Goal: Answer question/provide support: Answer question/provide support

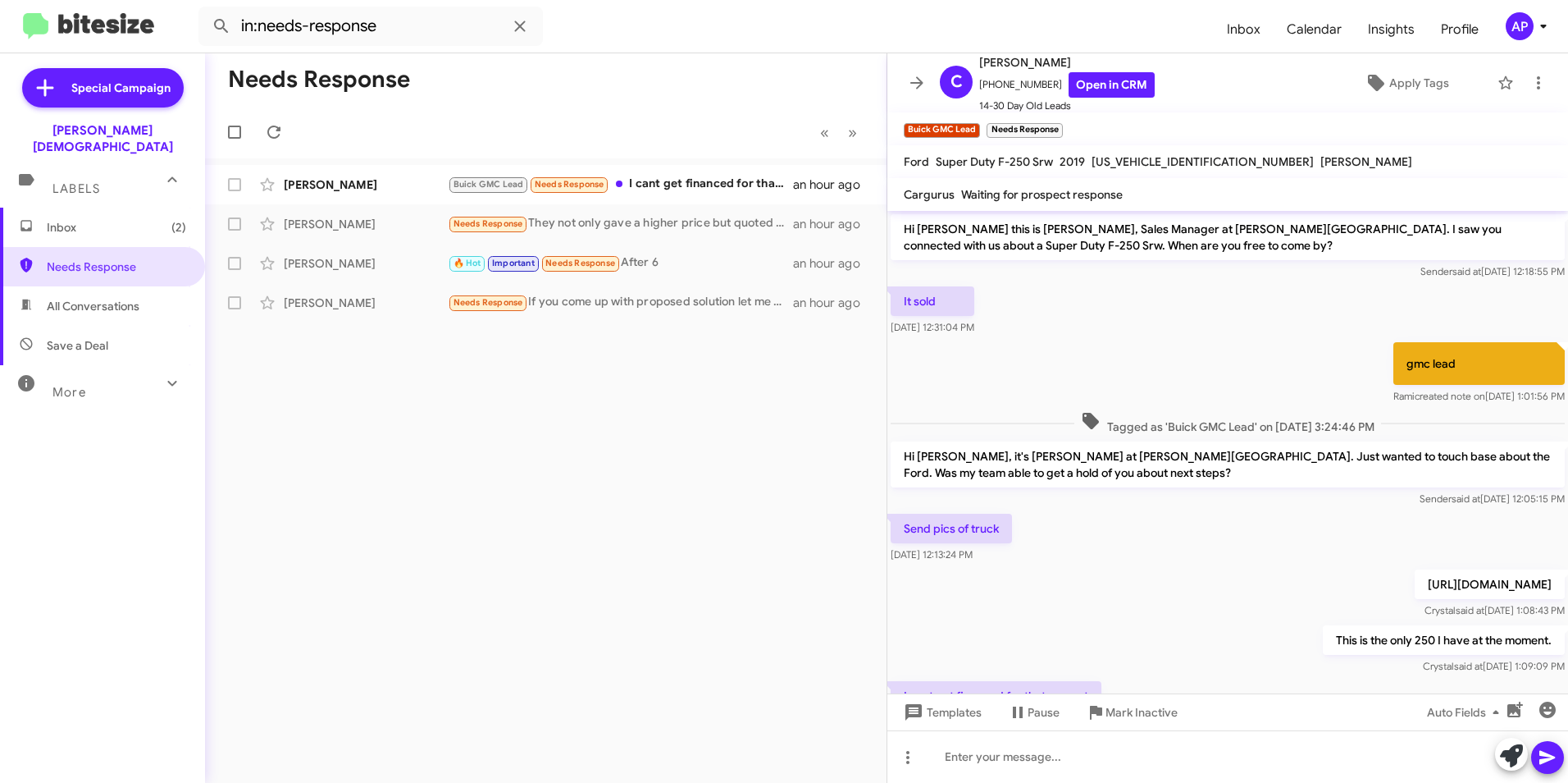
scroll to position [93, 0]
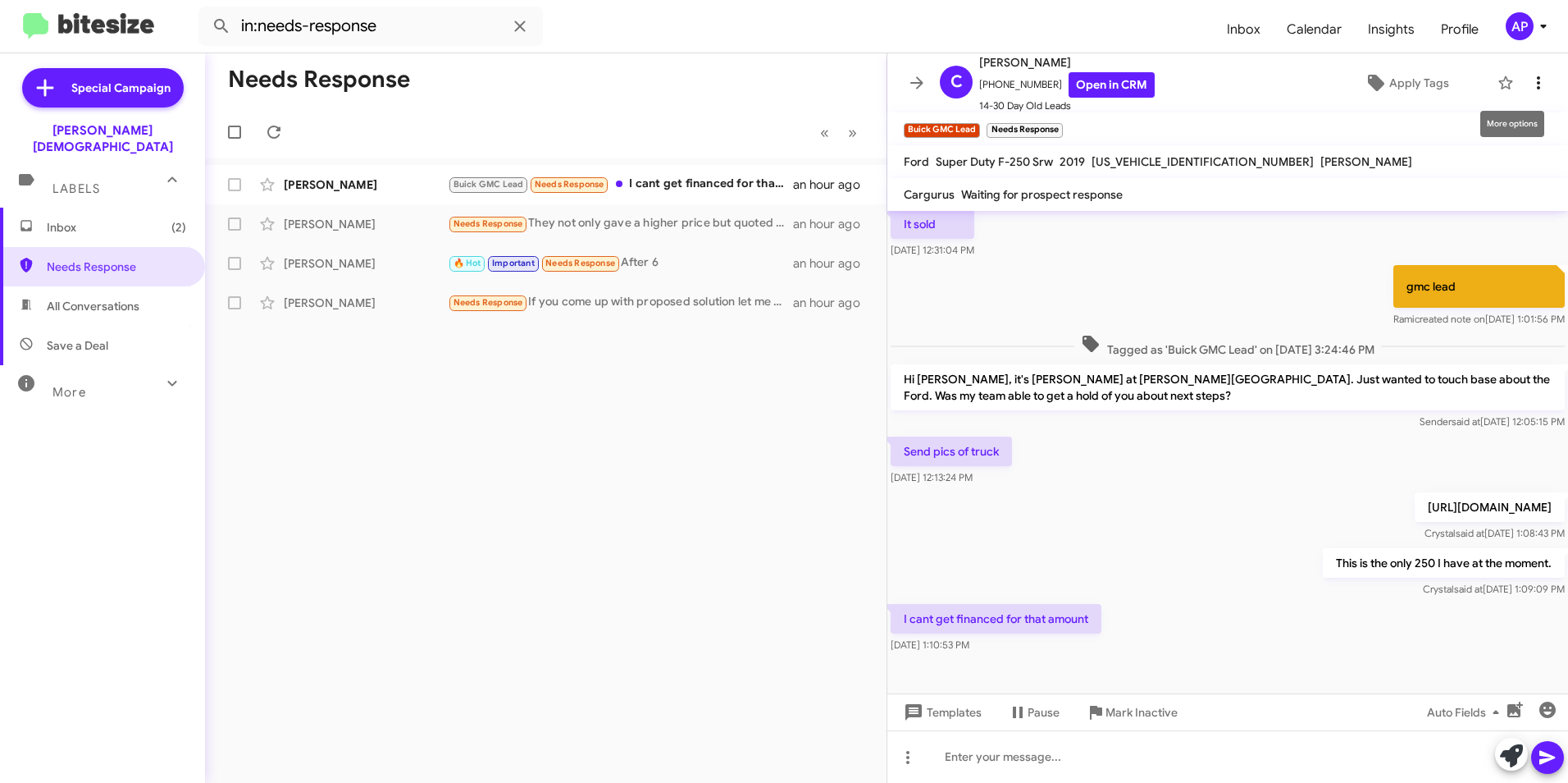
click at [1529, 80] on icon at bounding box center [1539, 83] width 20 height 20
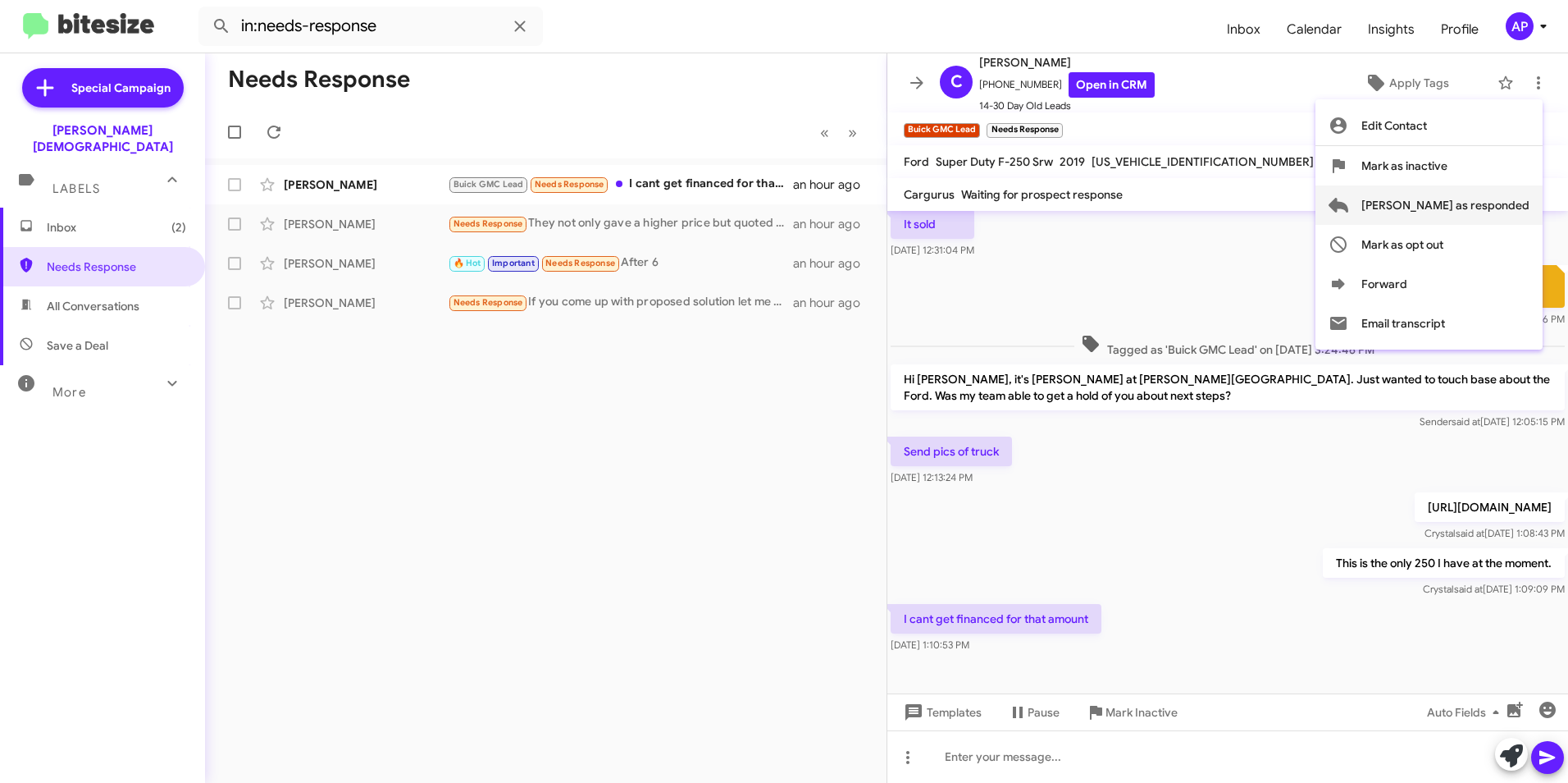
click at [1462, 200] on span "Mark as responded" at bounding box center [1445, 205] width 168 height 39
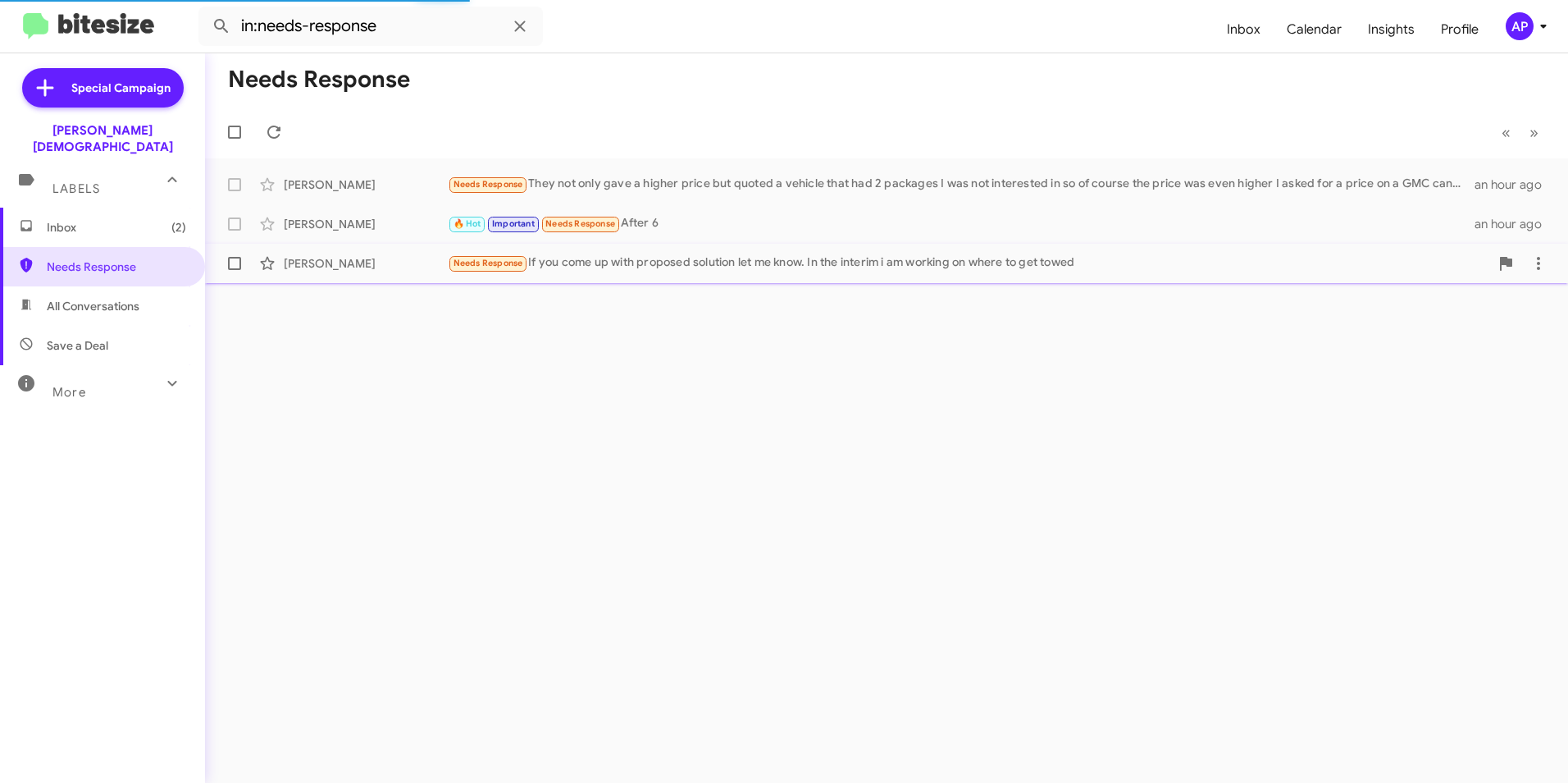
click at [310, 260] on div "[PERSON_NAME]" at bounding box center [365, 263] width 165 height 16
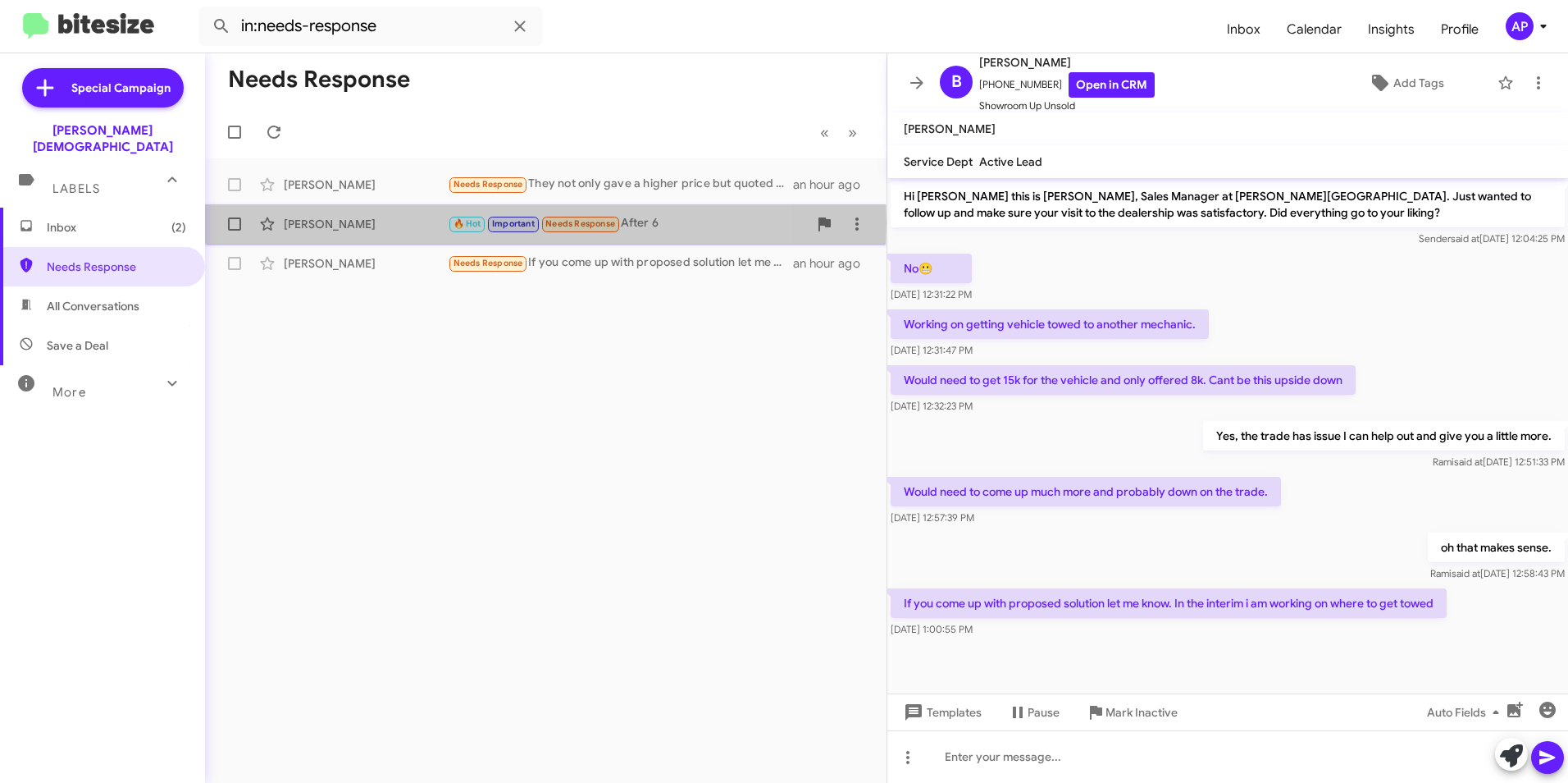
click at [319, 224] on div "[PERSON_NAME]" at bounding box center [365, 224] width 165 height 16
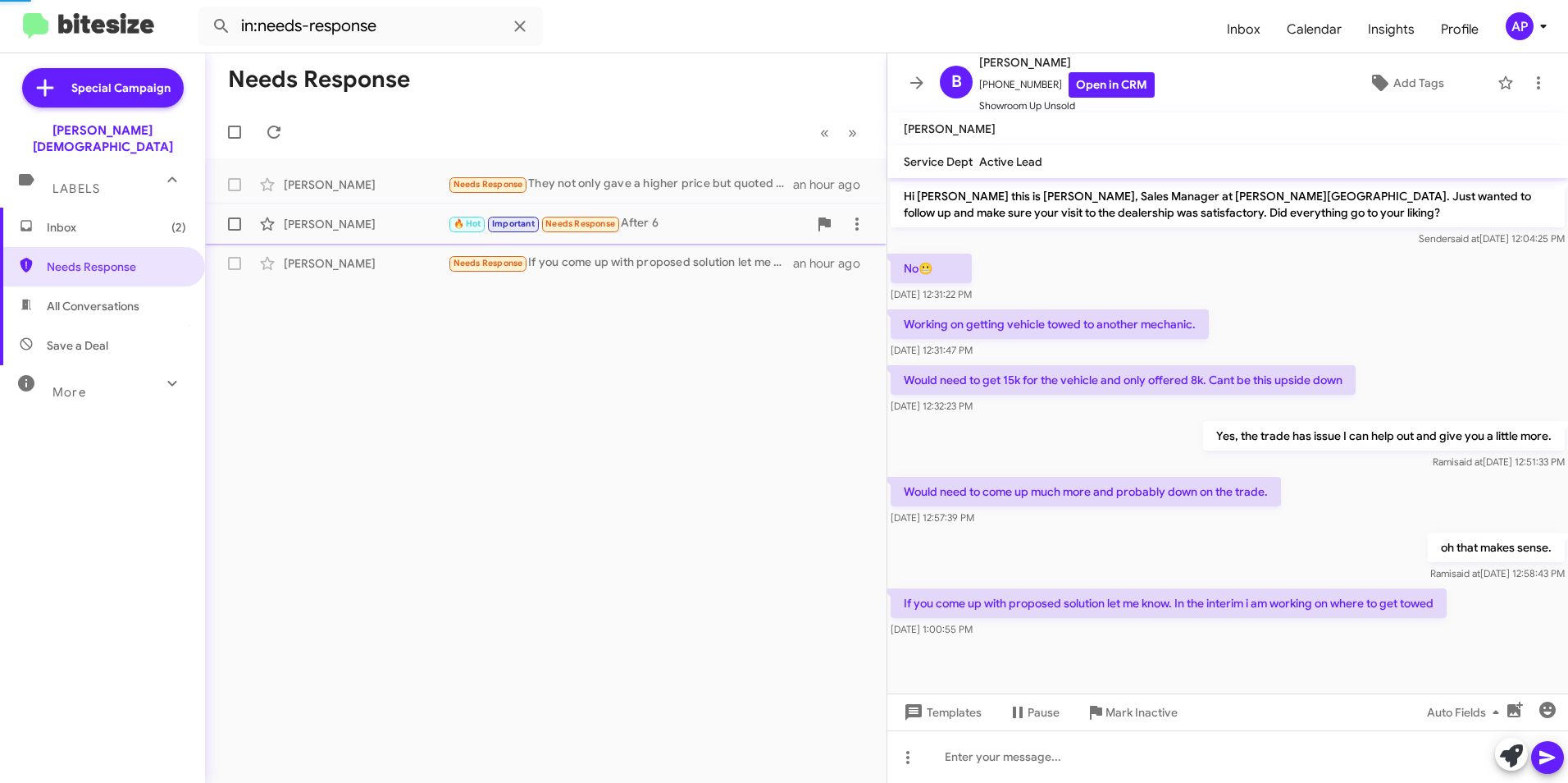
scroll to position [484, 0]
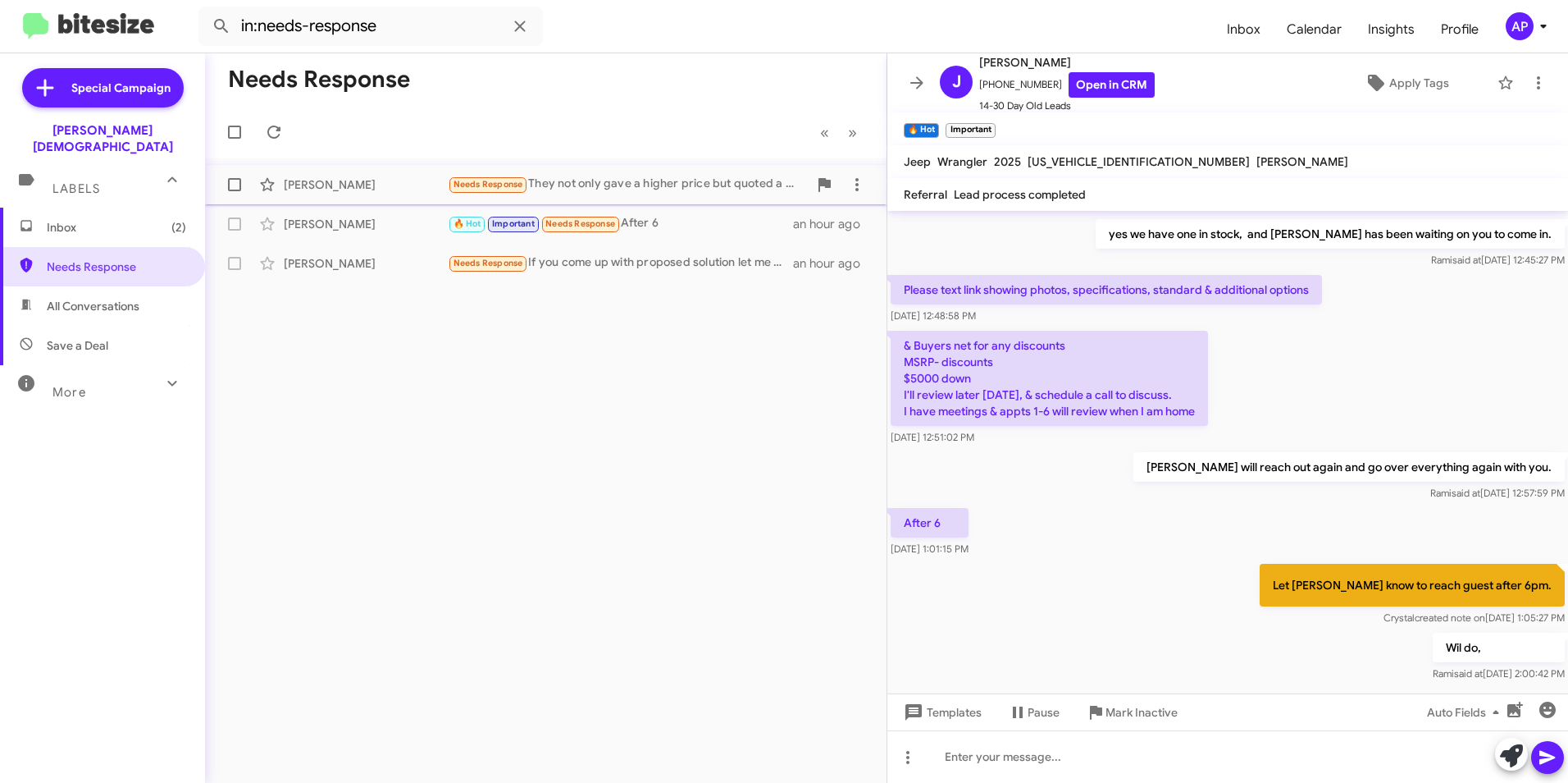
click at [300, 181] on div "[PERSON_NAME]" at bounding box center [365, 184] width 165 height 16
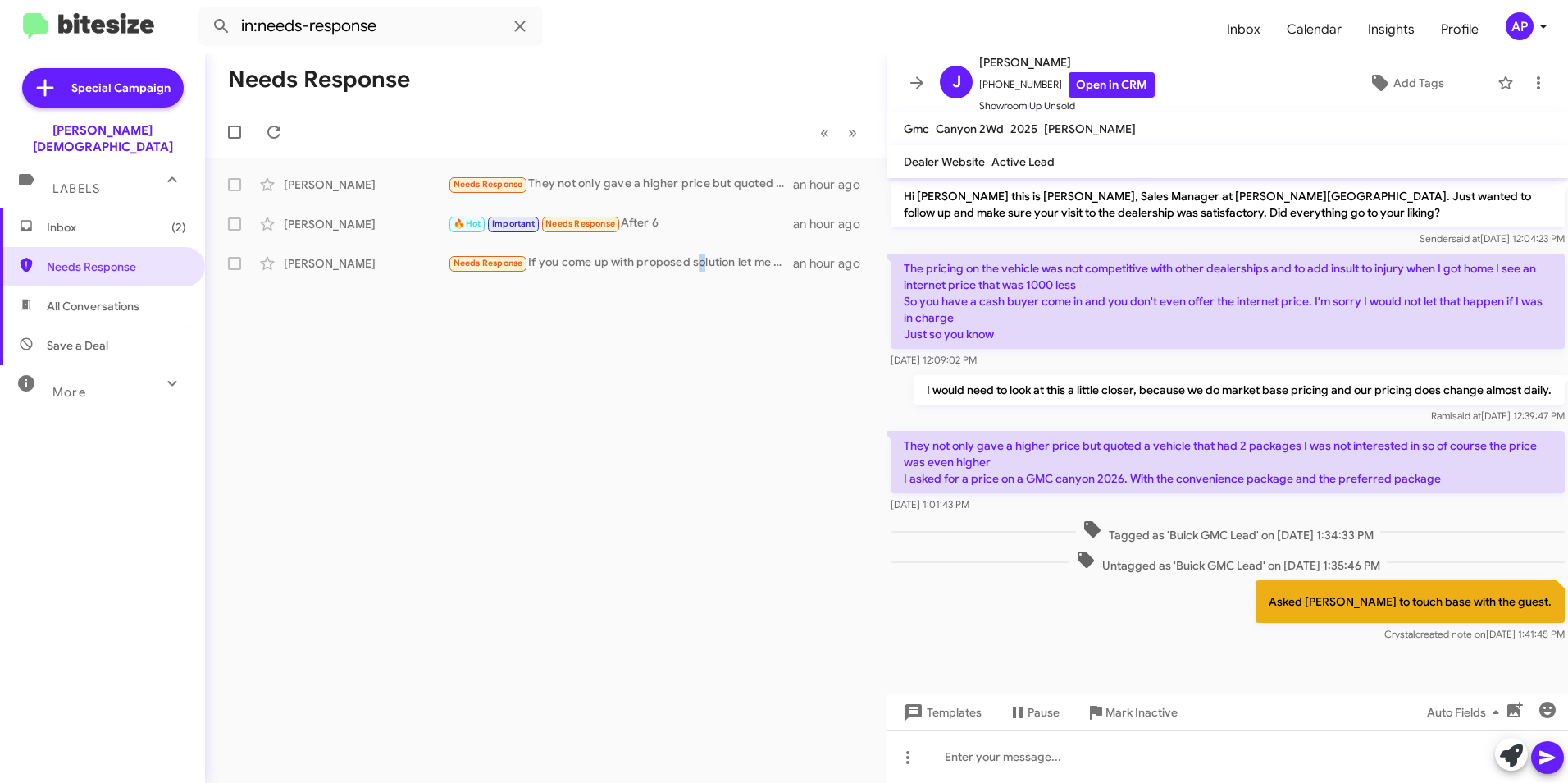
click at [702, 407] on div "Needs Response « Previous » Next John Tuccio Needs Response They not only gave …" at bounding box center [546, 418] width 682 height 730
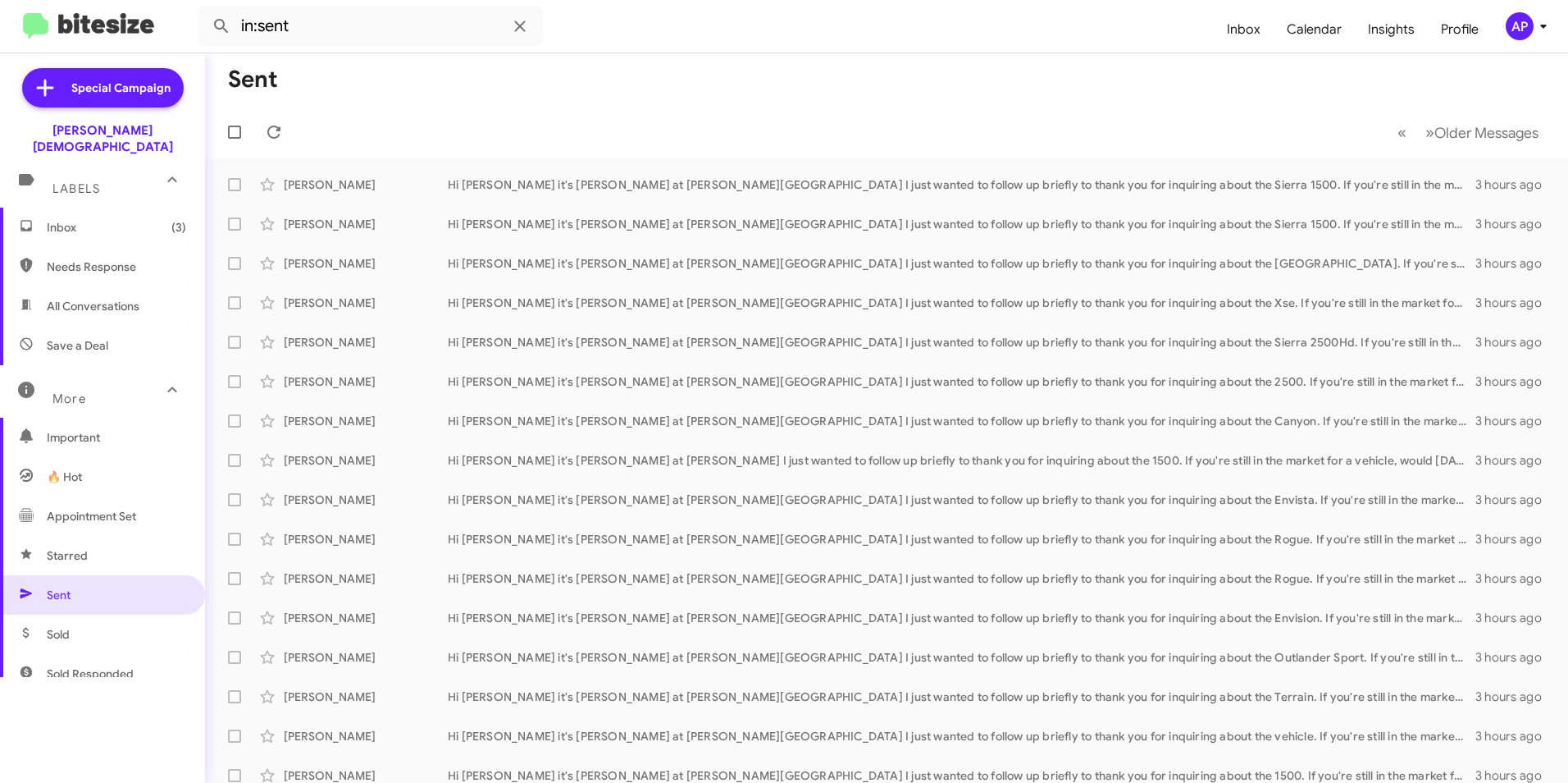
click at [81, 298] on span "All Conversations" at bounding box center [103, 305] width 205 height 39
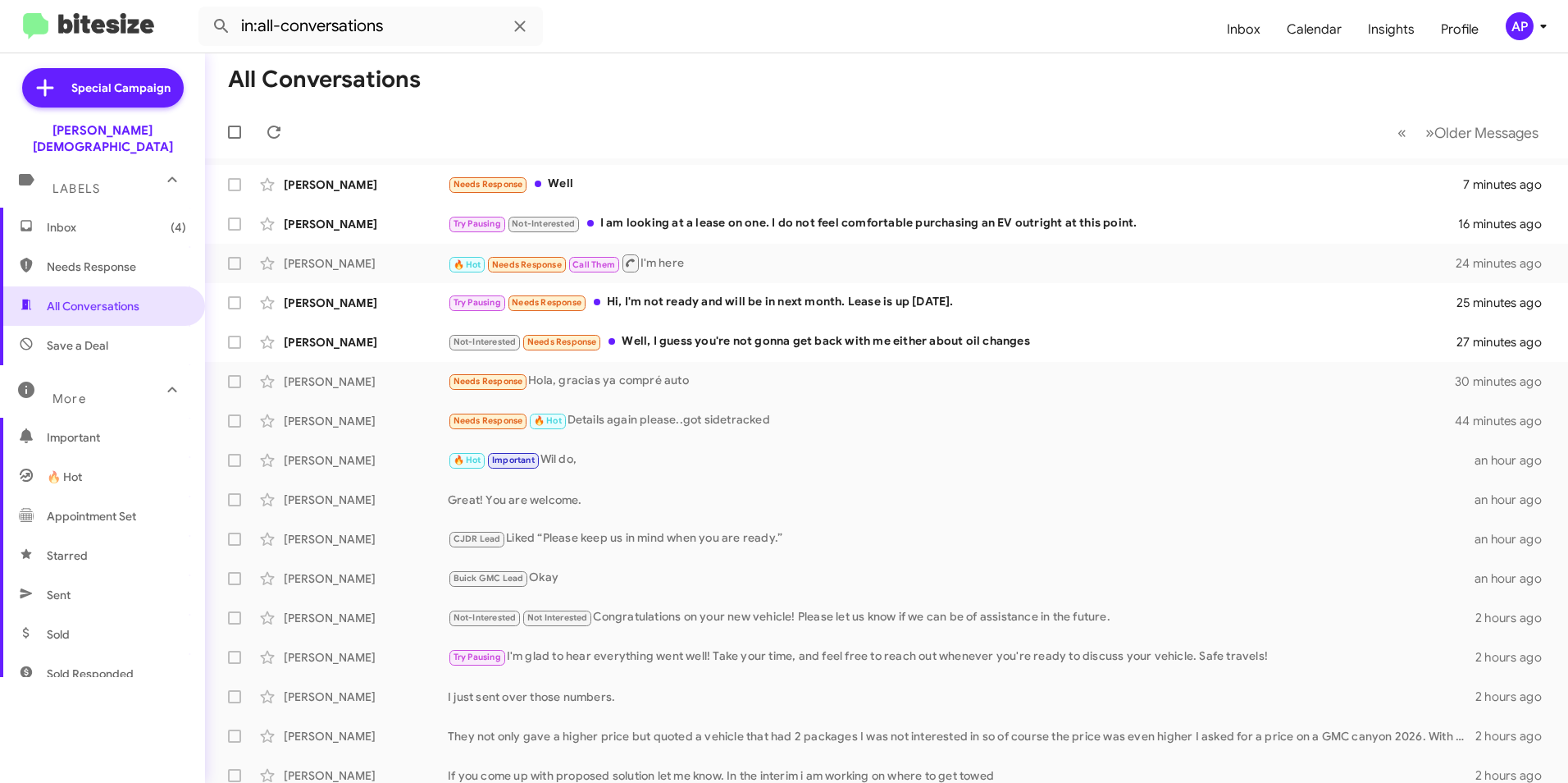
click at [91, 259] on span "Needs Response" at bounding box center [116, 266] width 140 height 16
type input "in:needs-response"
